Goal: Transaction & Acquisition: Purchase product/service

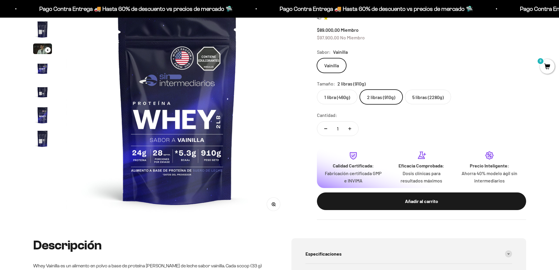
scroll to position [117, 0]
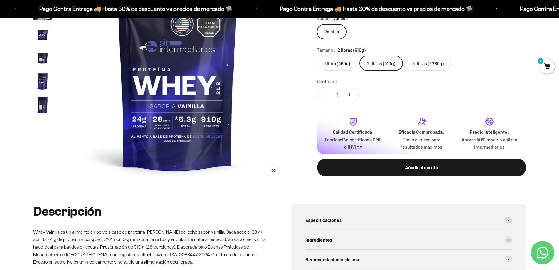
click at [44, 105] on img "Ir al artículo 7" at bounding box center [42, 104] width 19 height 19
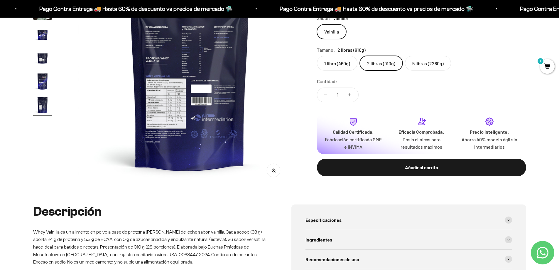
scroll to position [0, 1378]
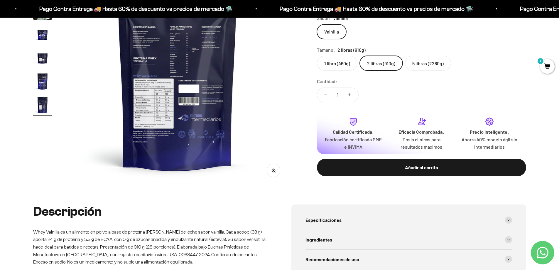
click at [182, 57] on img at bounding box center [177, 74] width 223 height 223
click at [274, 168] on icon "button" at bounding box center [273, 170] width 4 height 4
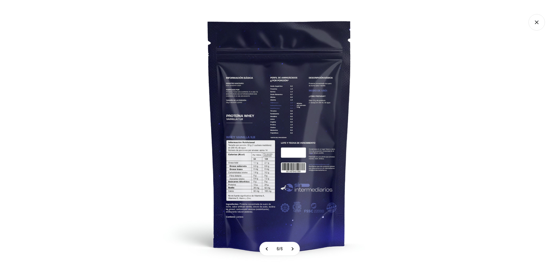
click at [275, 125] on img at bounding box center [280, 135] width 270 height 270
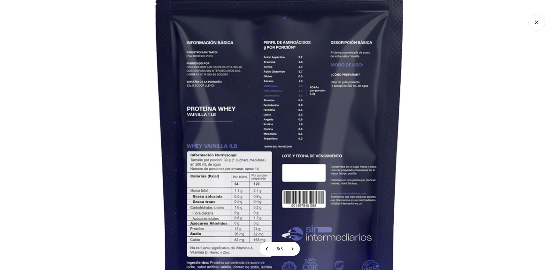
click at [275, 125] on img at bounding box center [279, 141] width 469 height 469
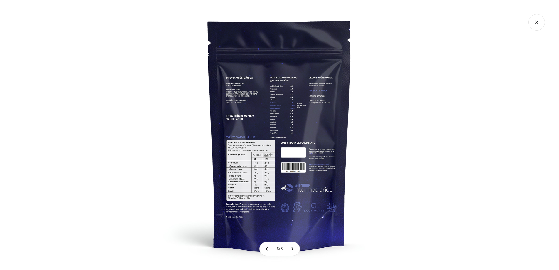
click at [275, 125] on img at bounding box center [280, 135] width 270 height 270
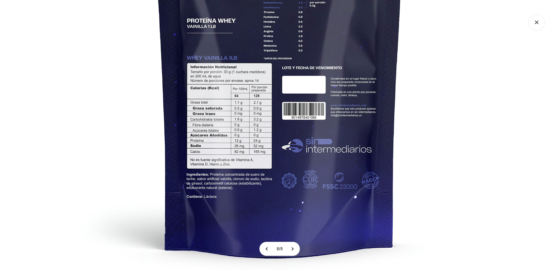
click at [275, 125] on img at bounding box center [279, 53] width 469 height 469
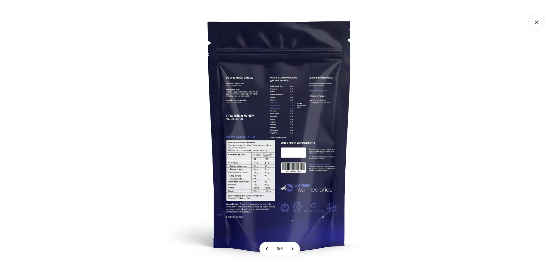
click at [525, 24] on div at bounding box center [279, 135] width 559 height 270
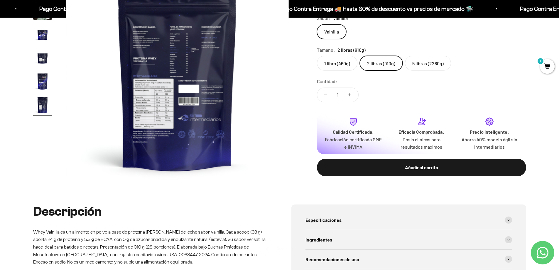
click at [533, 23] on icon "Cerrar galería" at bounding box center [536, 22] width 16 height 16
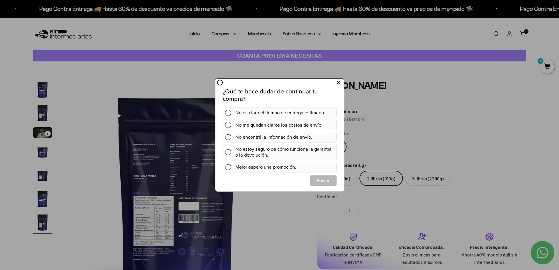
click at [340, 83] on button at bounding box center [338, 83] width 11 height 10
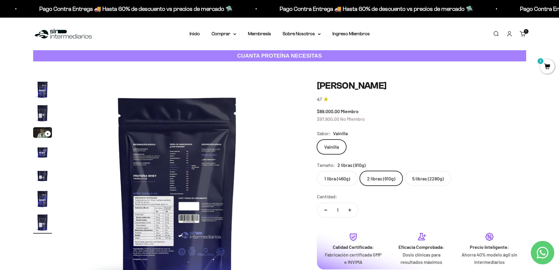
click at [496, 35] on link "Buscar" at bounding box center [495, 34] width 6 height 6
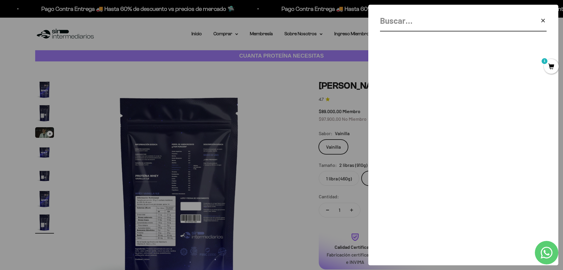
click at [390, 27] on input "Buscar" at bounding box center [448, 20] width 137 height 13
type input "creatina"
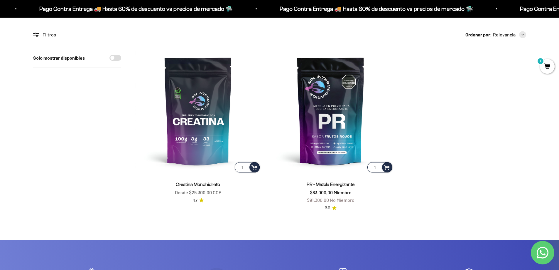
scroll to position [88, 0]
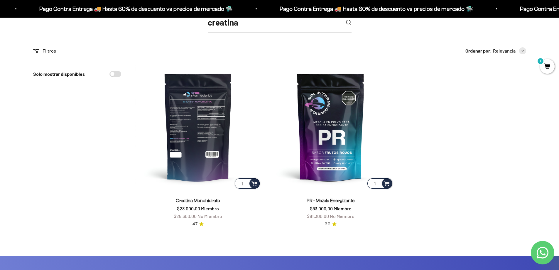
click at [230, 123] on img at bounding box center [198, 127] width 126 height 126
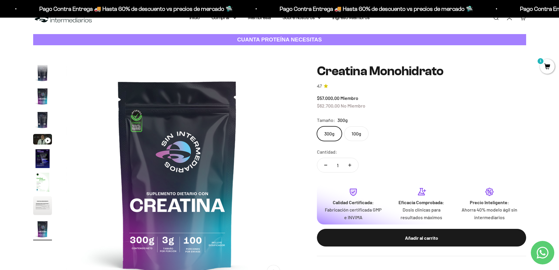
scroll to position [29, 0]
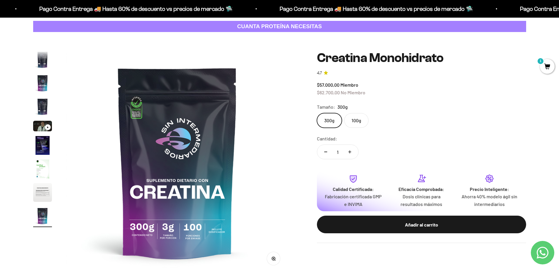
click at [355, 125] on label "100g" at bounding box center [356, 120] width 24 height 15
click at [317, 113] on input "100g" at bounding box center [316, 113] width 0 height 0
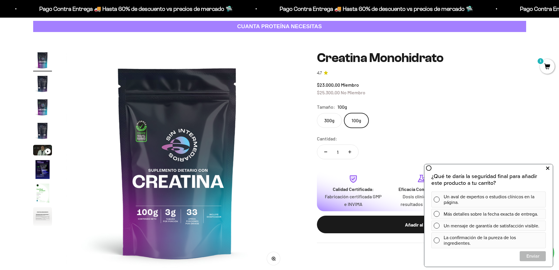
click at [546, 167] on icon at bounding box center [547, 168] width 3 height 8
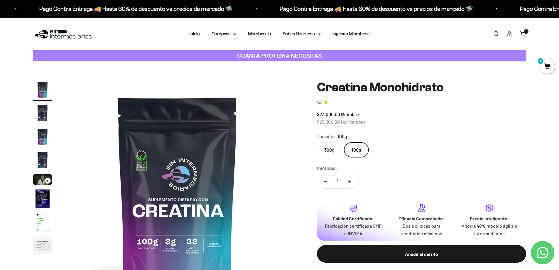
click at [62, 39] on img at bounding box center [63, 34] width 60 height 13
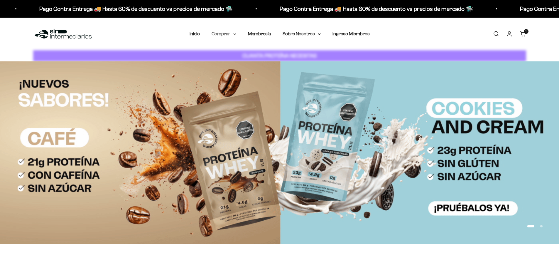
click at [216, 34] on summary "Comprar" at bounding box center [223, 34] width 25 height 8
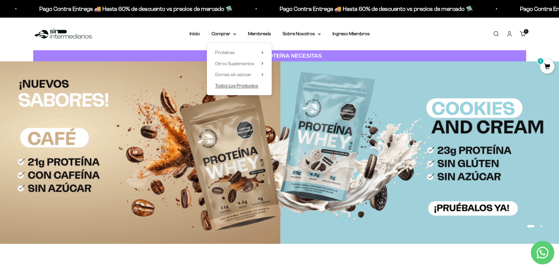
click at [246, 89] on span "Todos Los Productos" at bounding box center [236, 86] width 43 height 8
